Goal: Information Seeking & Learning: Find specific fact

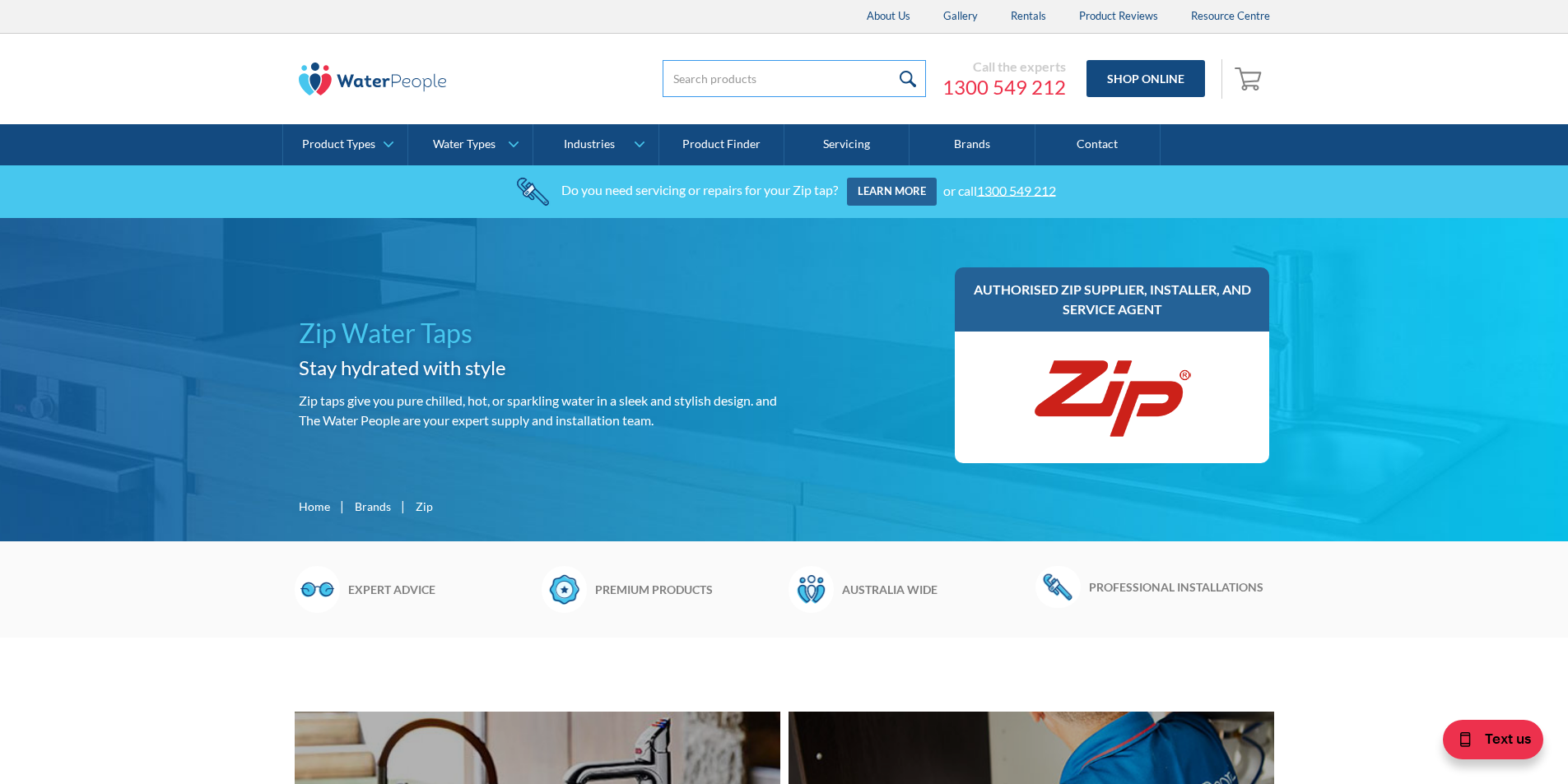
click at [809, 83] on input "search" at bounding box center [794, 78] width 264 height 37
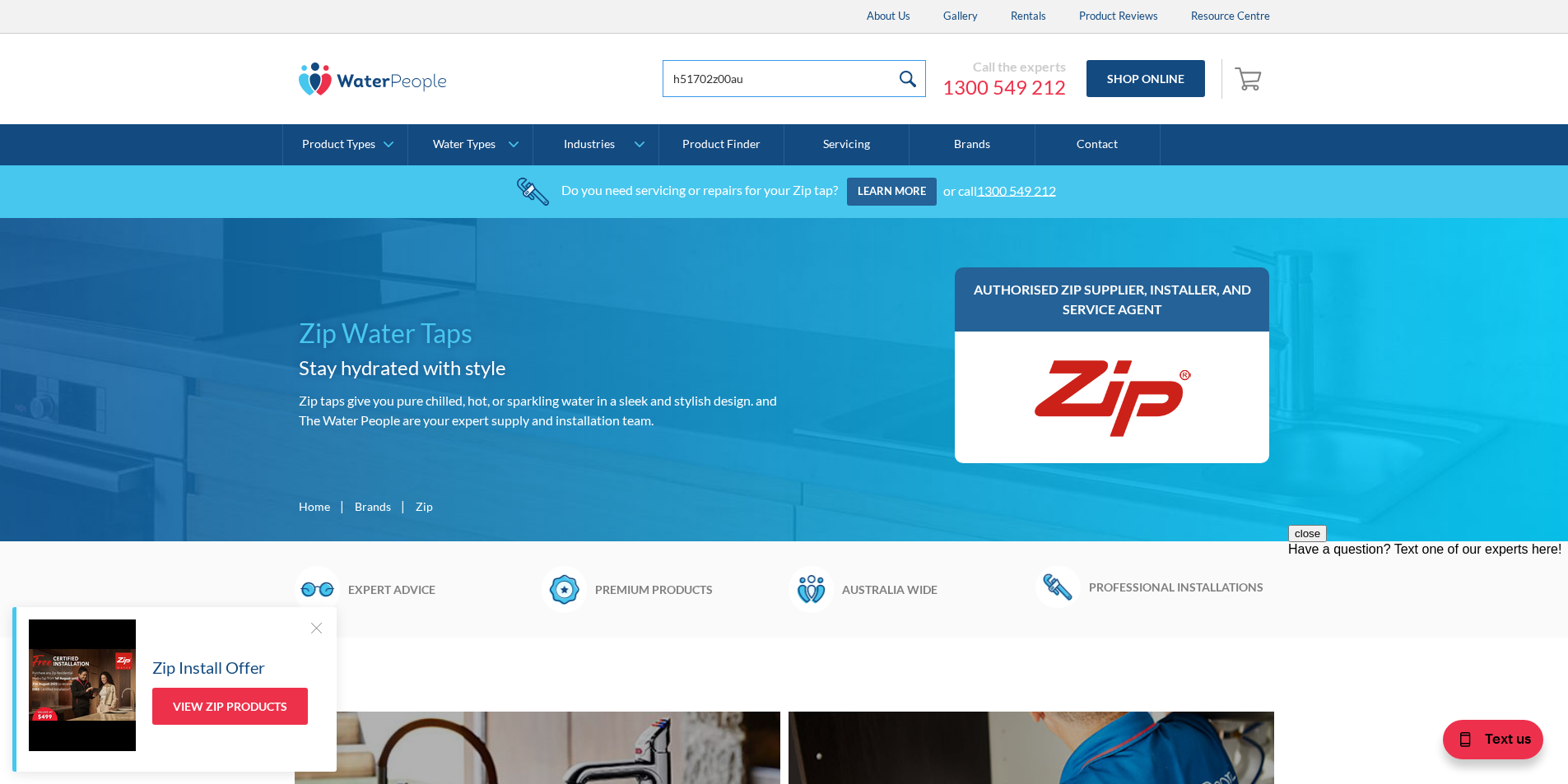
type input "h51702z00au"
click at [891, 60] on input "submit" at bounding box center [908, 78] width 35 height 37
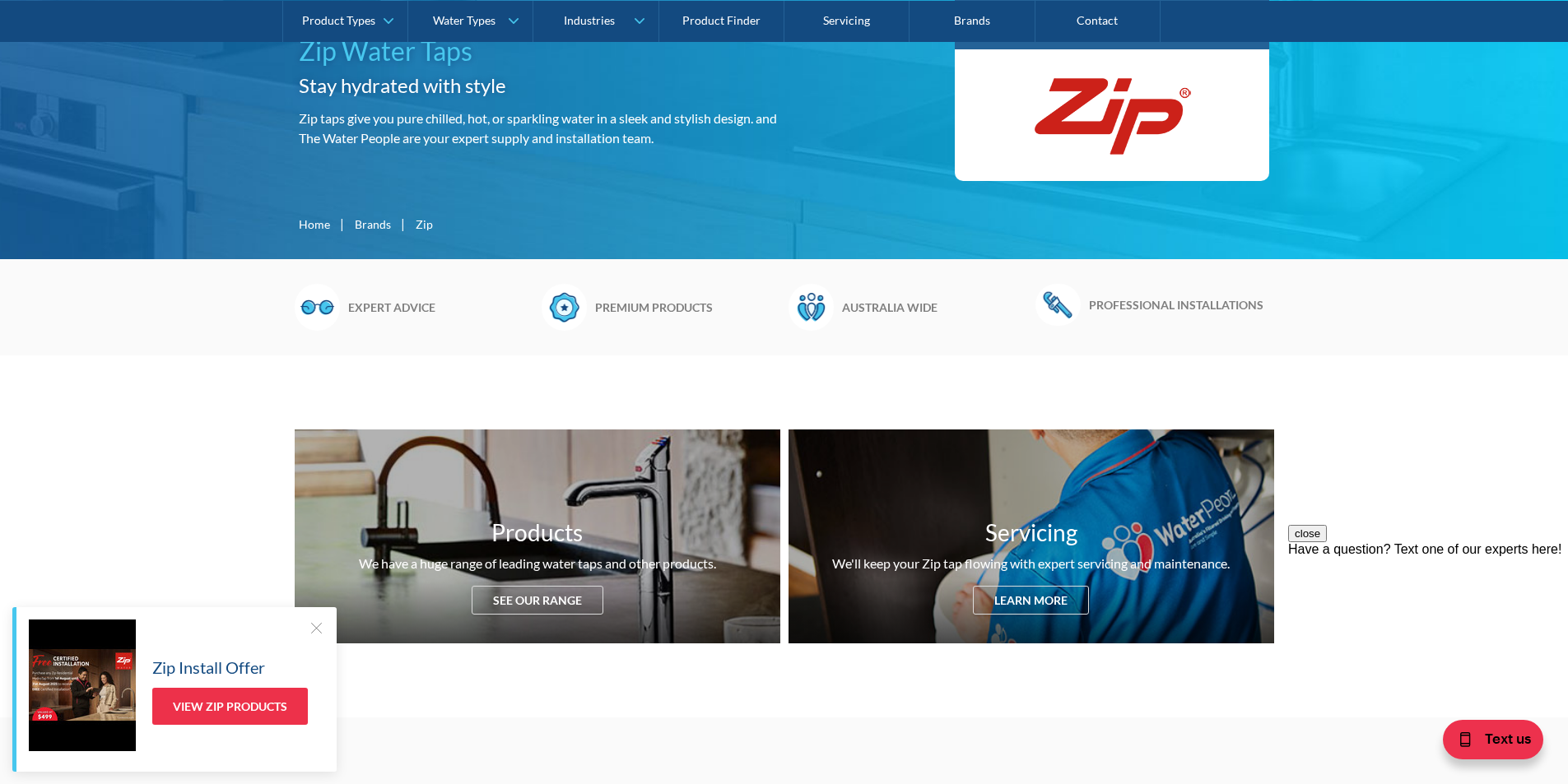
scroll to position [329, 0]
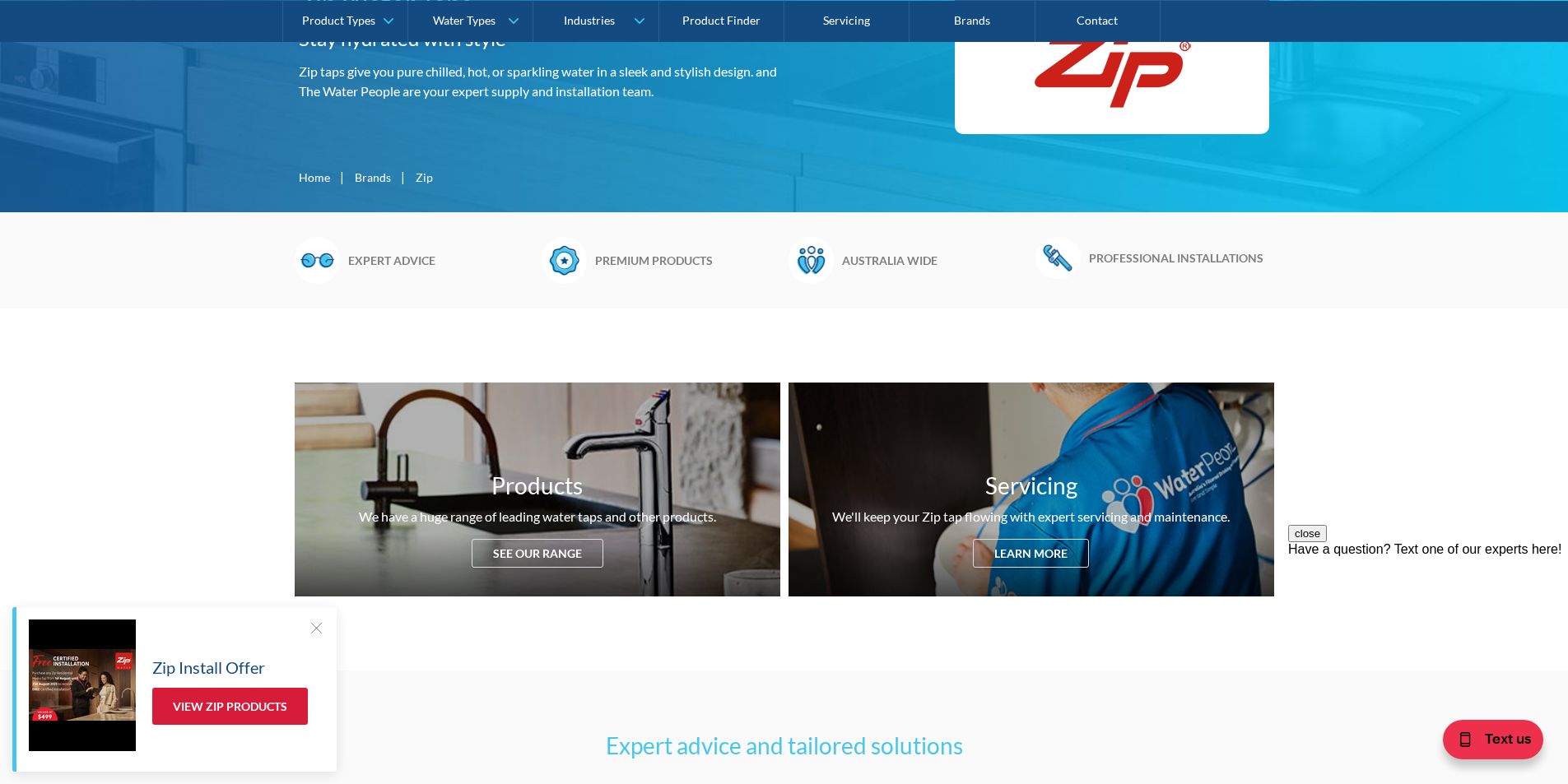
click at [245, 703] on link "View Zip Products" at bounding box center [230, 705] width 156 height 37
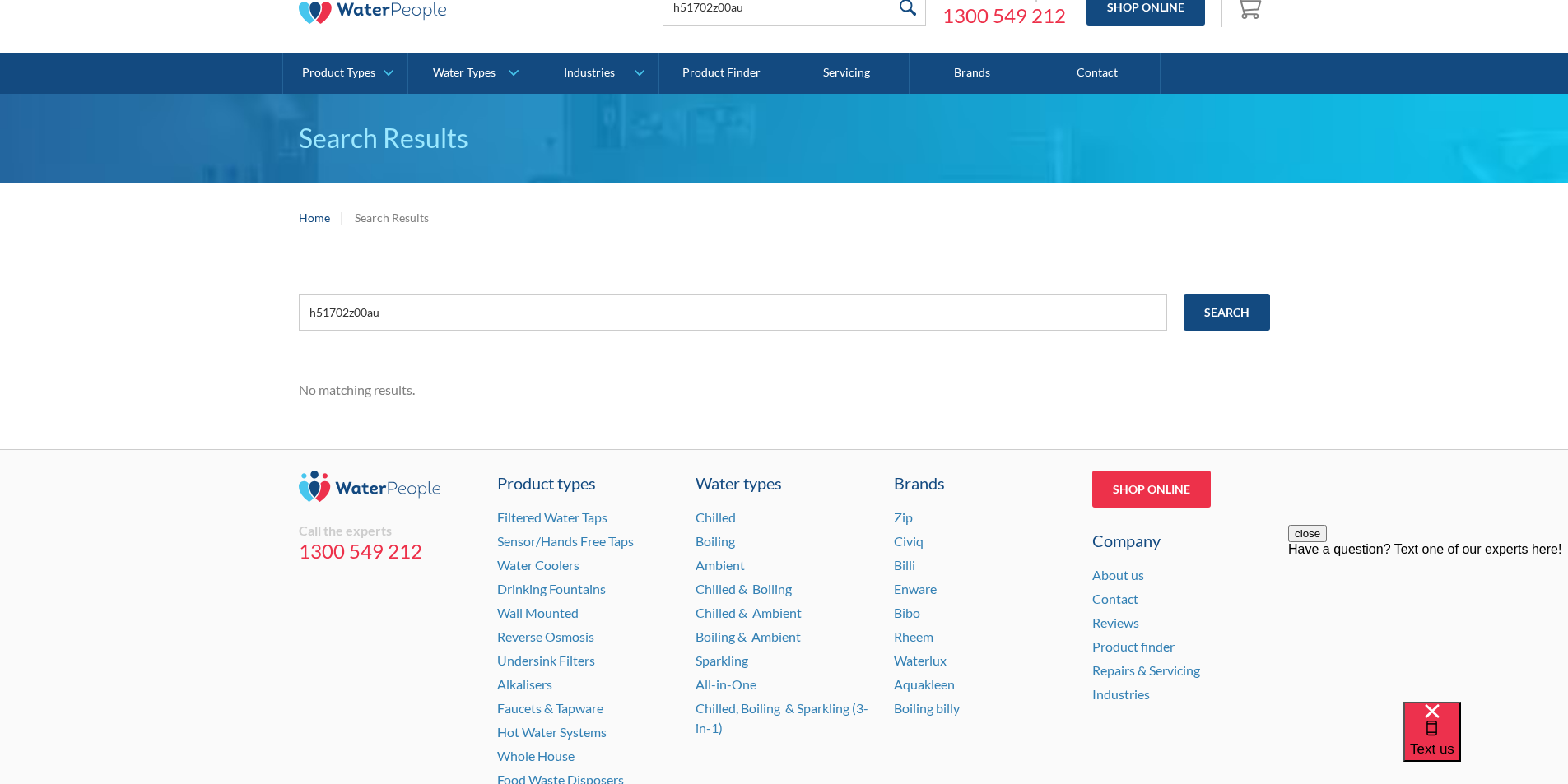
scroll to position [190, 0]
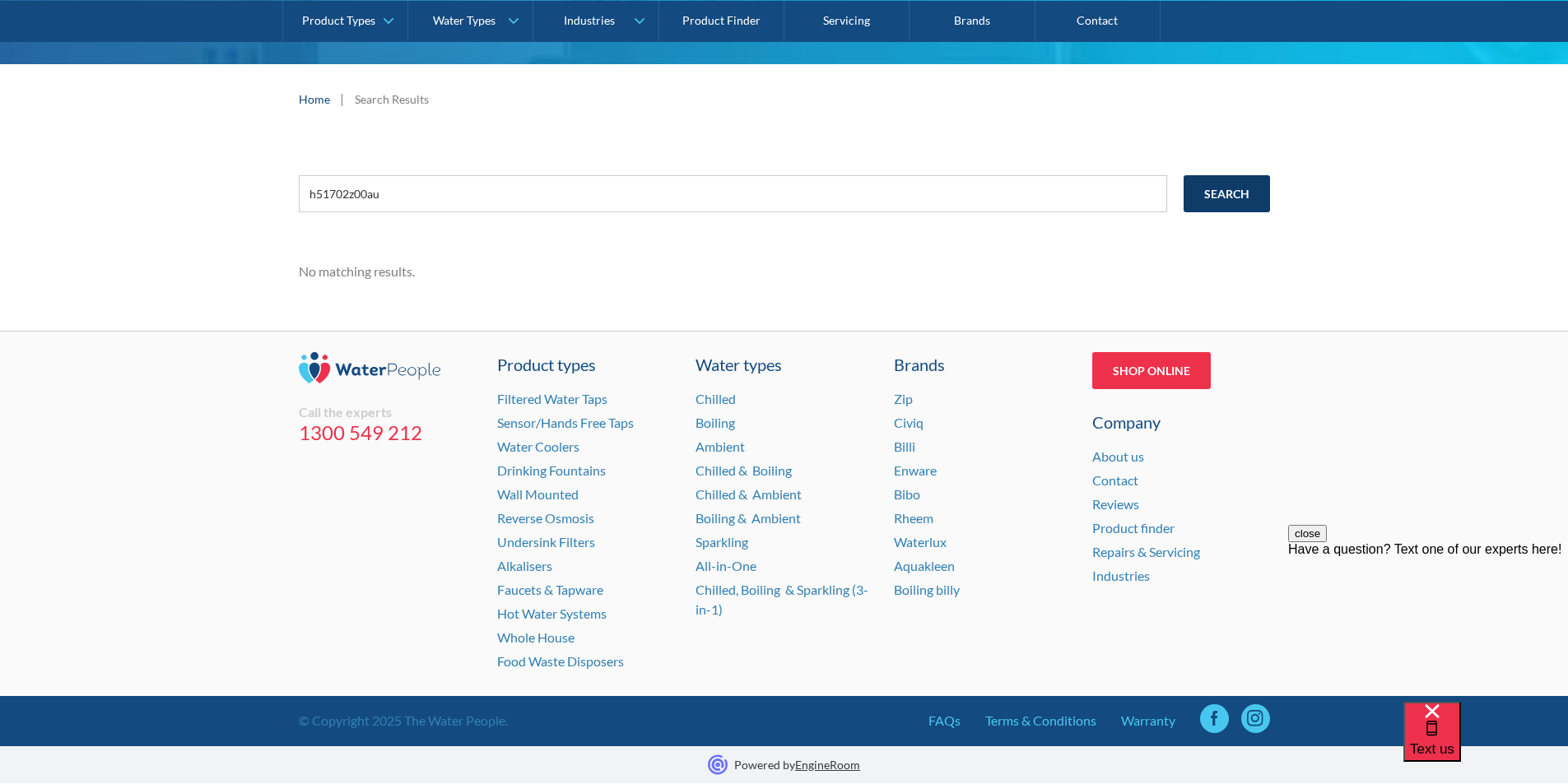
click at [1224, 195] on input "Search" at bounding box center [1226, 193] width 86 height 37
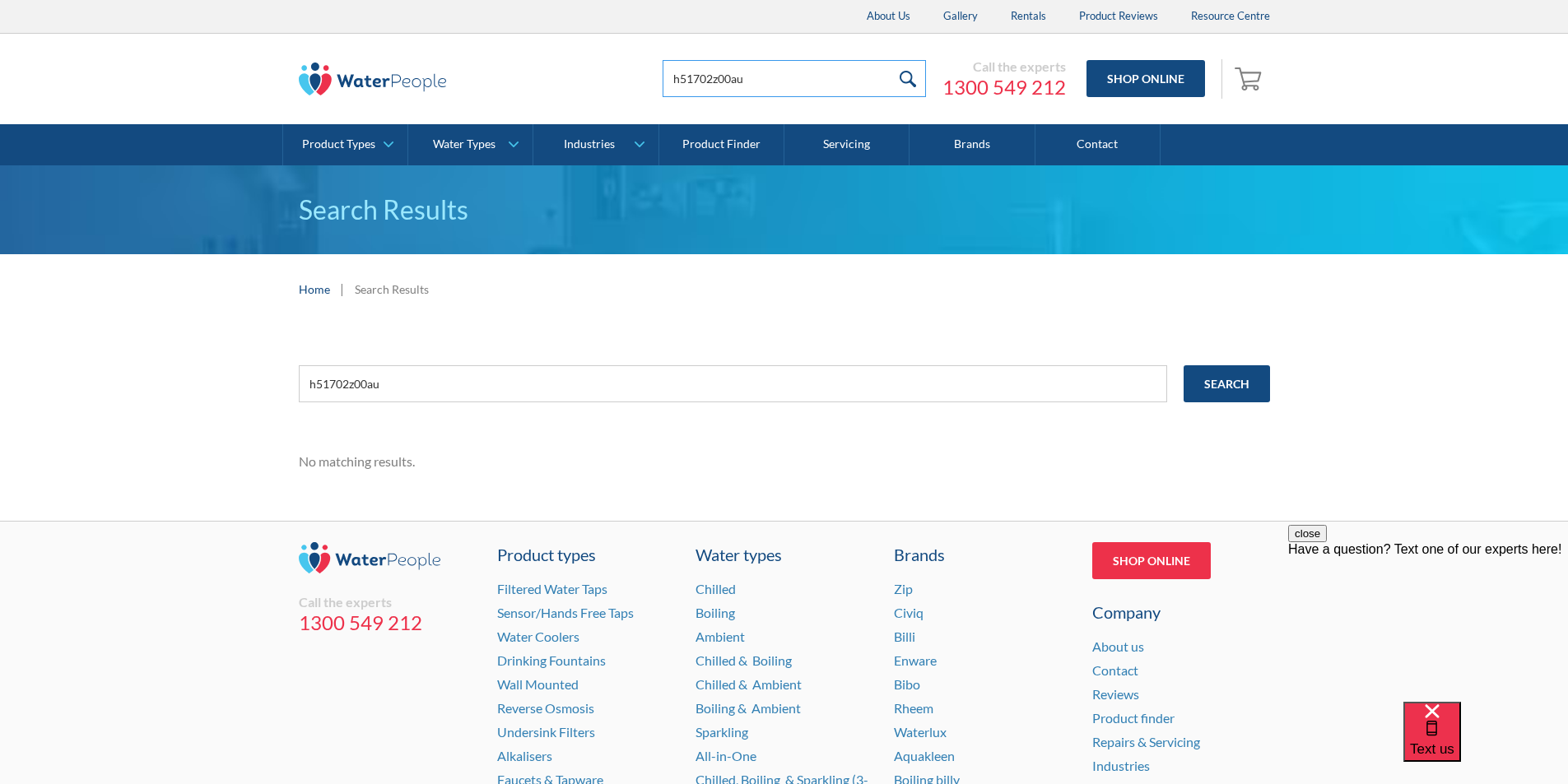
click at [790, 85] on input "h51702z00au" at bounding box center [794, 78] width 264 height 37
type input "h51702z00"
click at [891, 60] on input "submit" at bounding box center [908, 78] width 35 height 37
click at [1170, 90] on link "Shop Online" at bounding box center [1145, 78] width 119 height 37
